Goal: Task Accomplishment & Management: Use online tool/utility

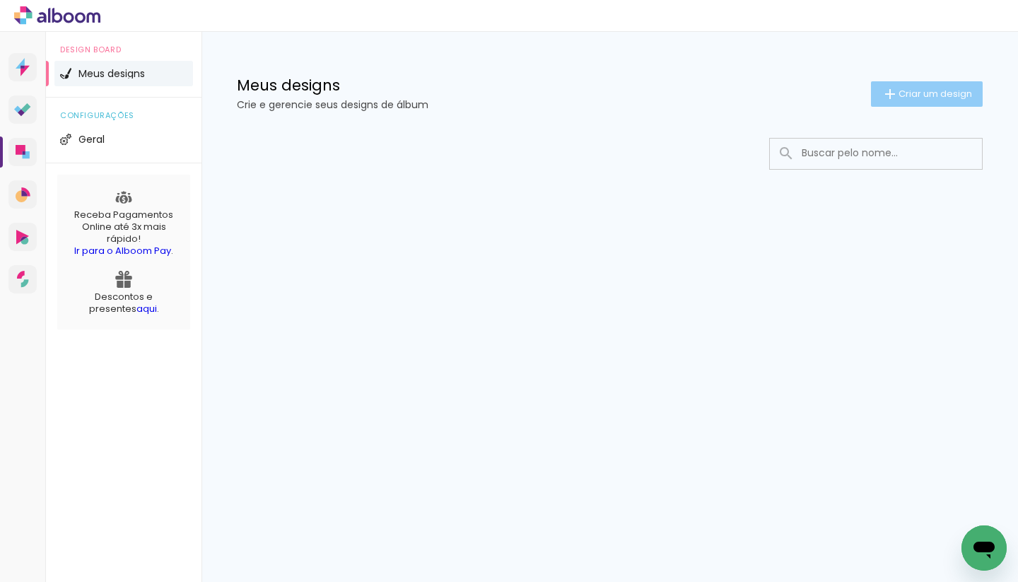
click at [899, 95] on span "Criar um design" at bounding box center [936, 93] width 74 height 9
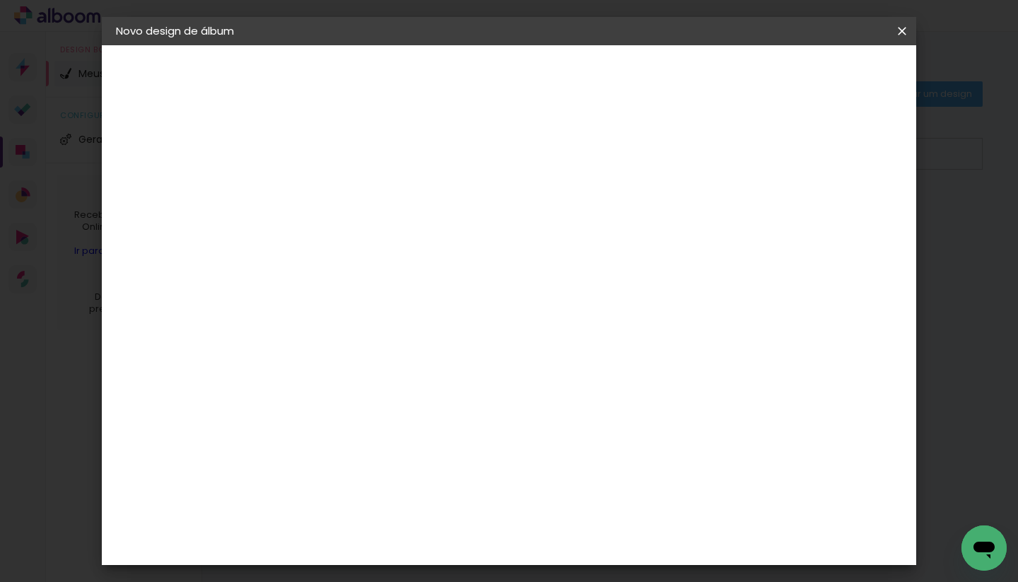
click at [902, 39] on paper-icon-button at bounding box center [902, 30] width 28 height 25
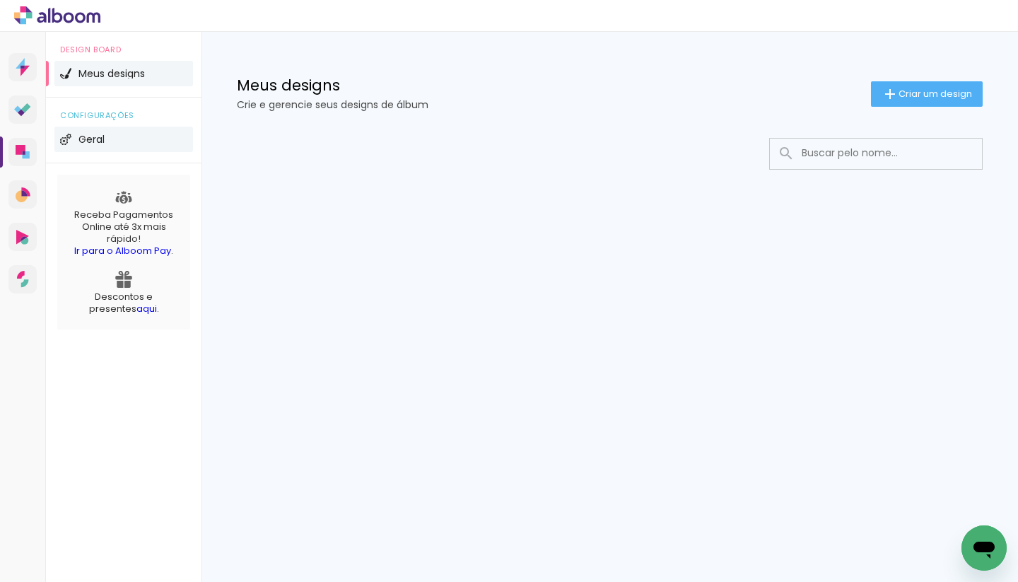
click at [95, 145] on li "Geral" at bounding box center [123, 139] width 139 height 25
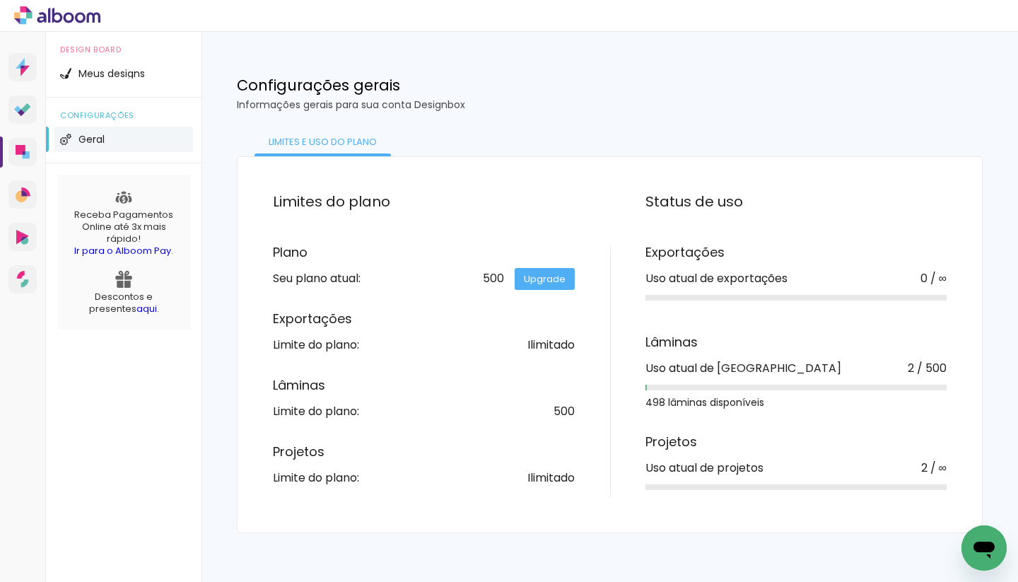
click at [136, 305] on link "aqui" at bounding box center [146, 308] width 21 height 13
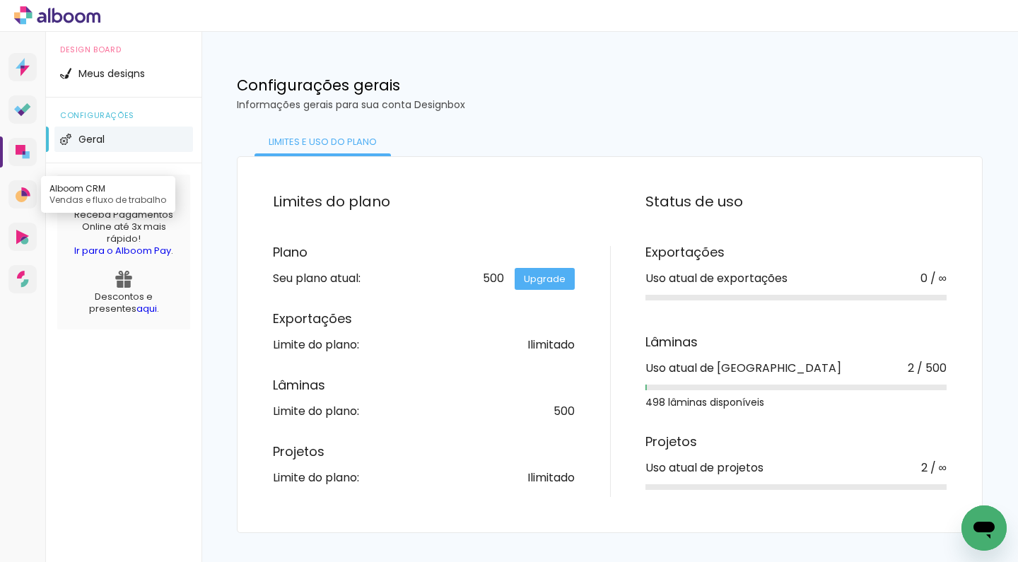
click at [31, 199] on link "Alboom CRM Vendas e fluxo de trabalho" at bounding box center [22, 194] width 28 height 28
click at [29, 274] on link "Alboom Pay Receba pagamentos online" at bounding box center [22, 279] width 28 height 28
